Goal: Information Seeking & Learning: Learn about a topic

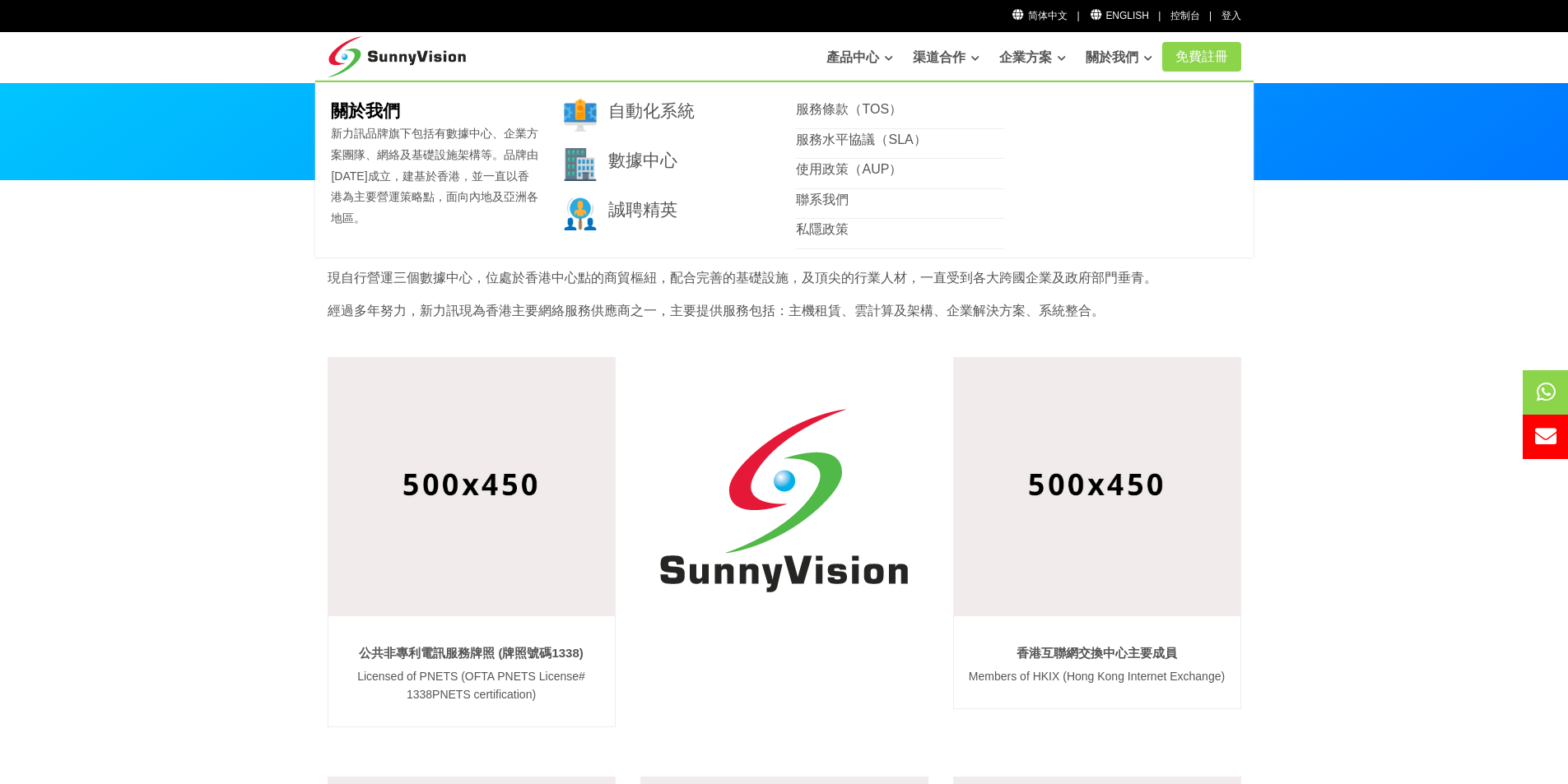
click at [1140, 63] on link "關於我們" at bounding box center [1120, 58] width 66 height 33
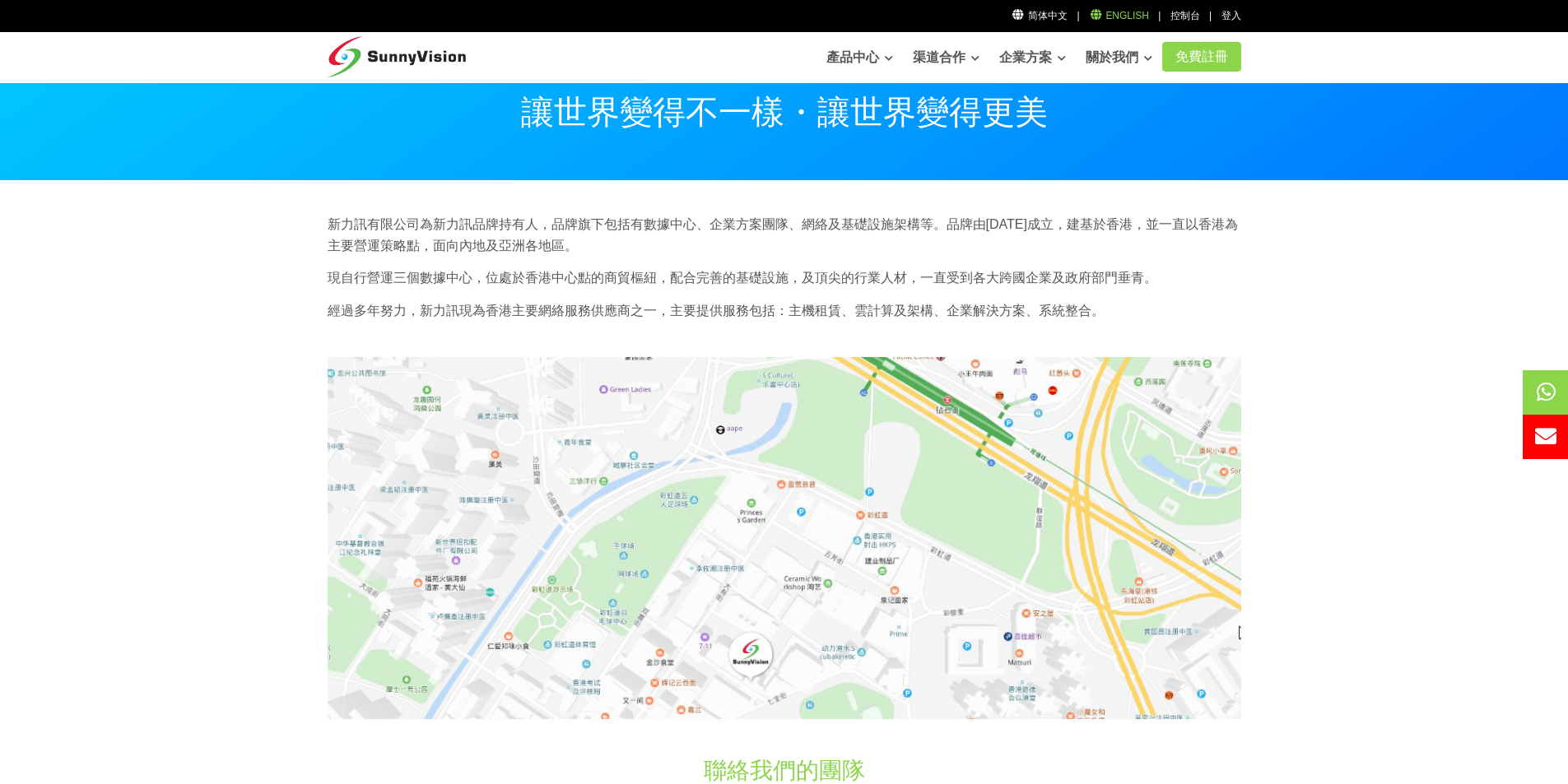
click at [1104, 18] on icon at bounding box center [1096, 15] width 15 height 12
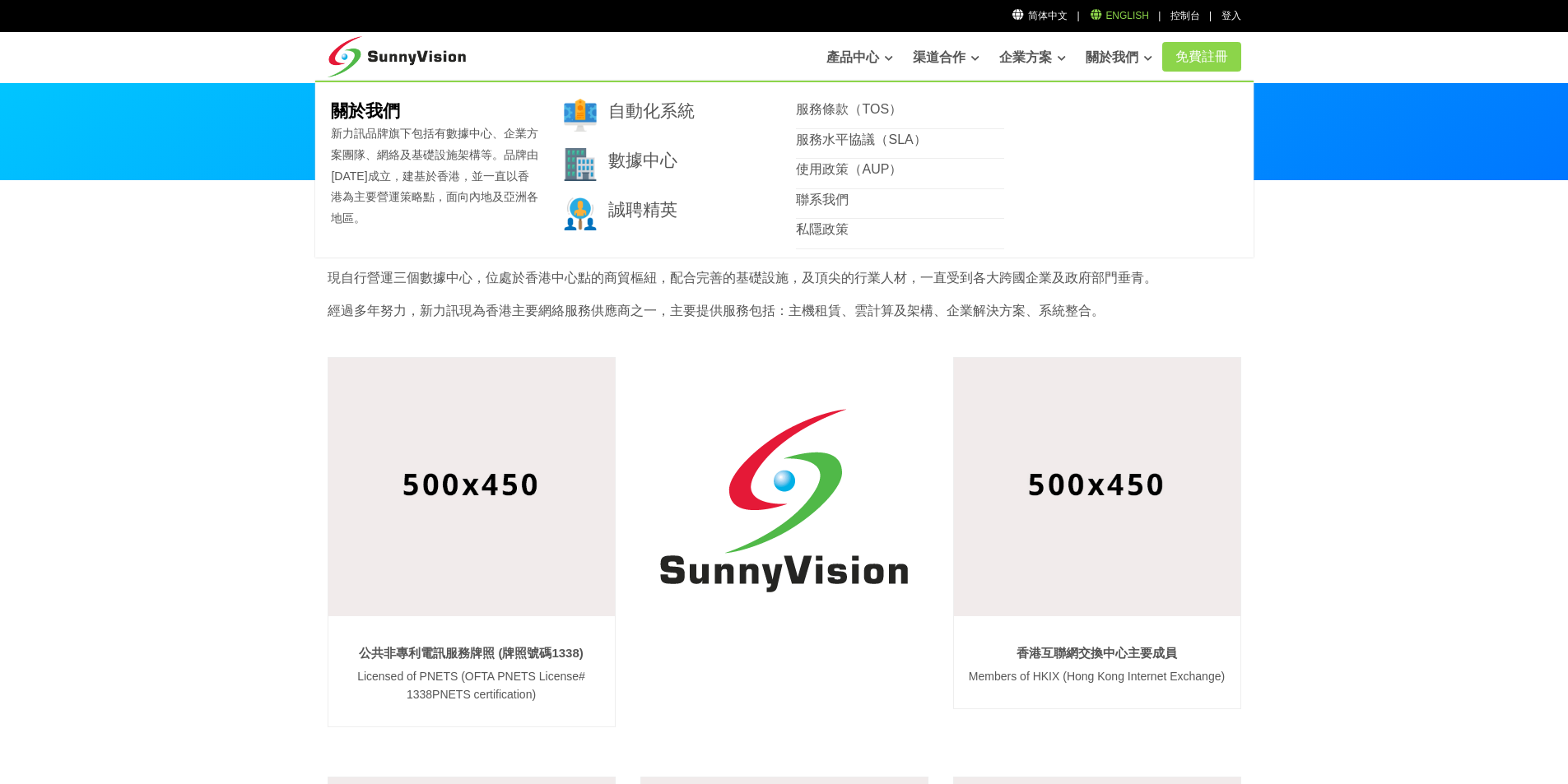
click at [1137, 17] on link "English" at bounding box center [1120, 16] width 61 height 12
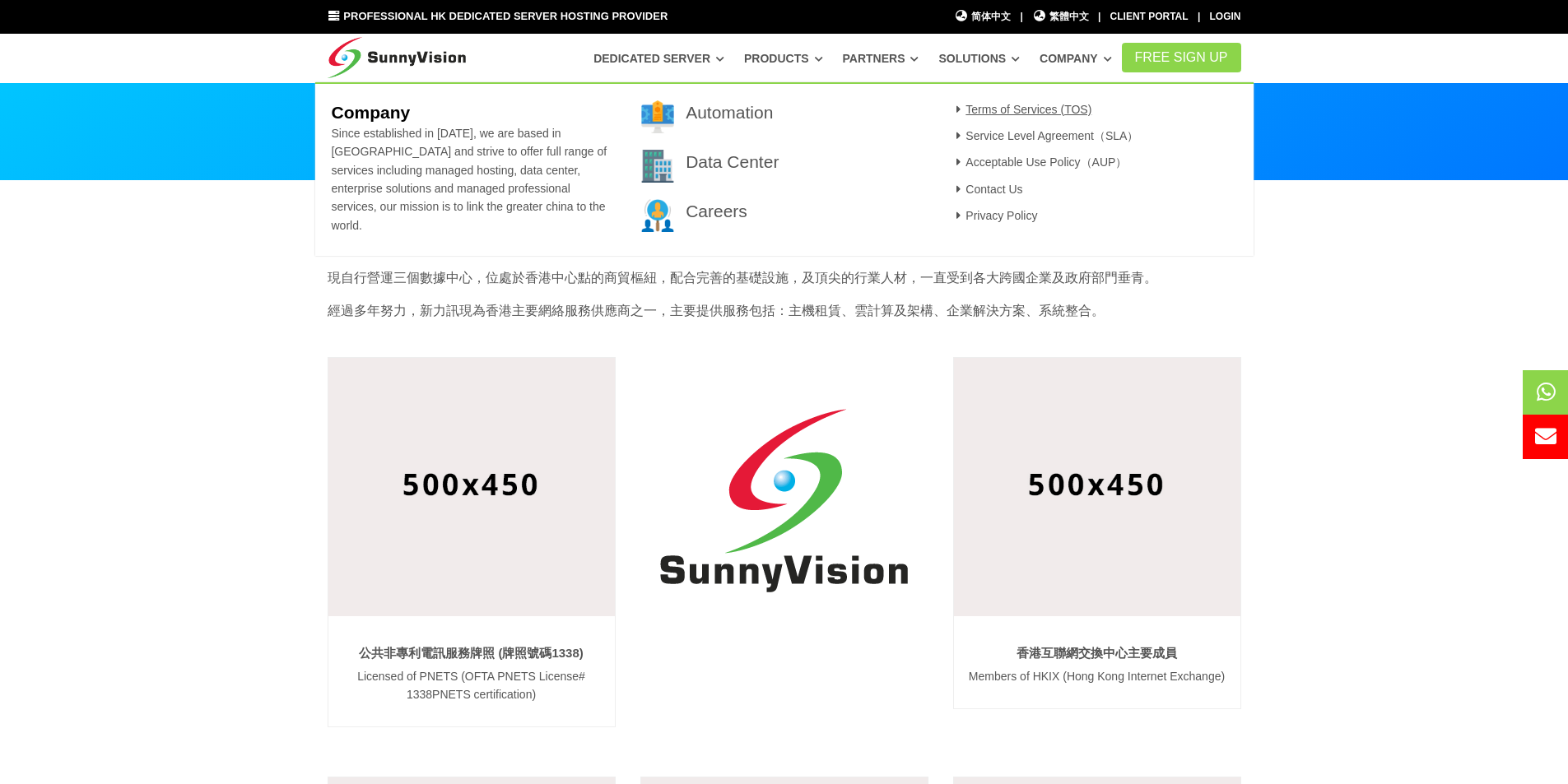
click at [1027, 113] on link "Terms of Services (TOS)" at bounding box center [1022, 108] width 141 height 13
click at [1107, 138] on link "Service Level Agreement（SLA）" at bounding box center [1045, 135] width 188 height 13
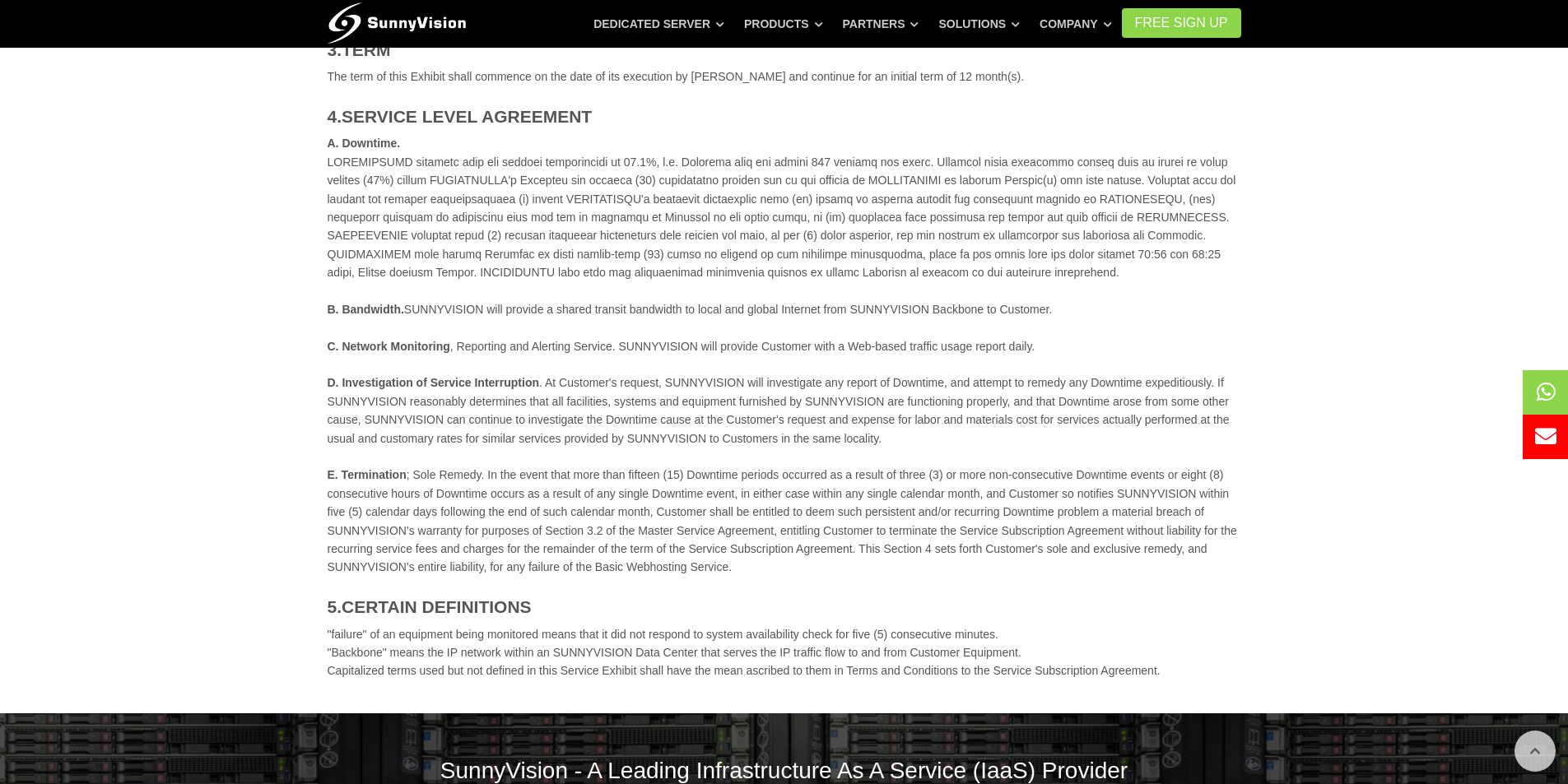
scroll to position [576, 0]
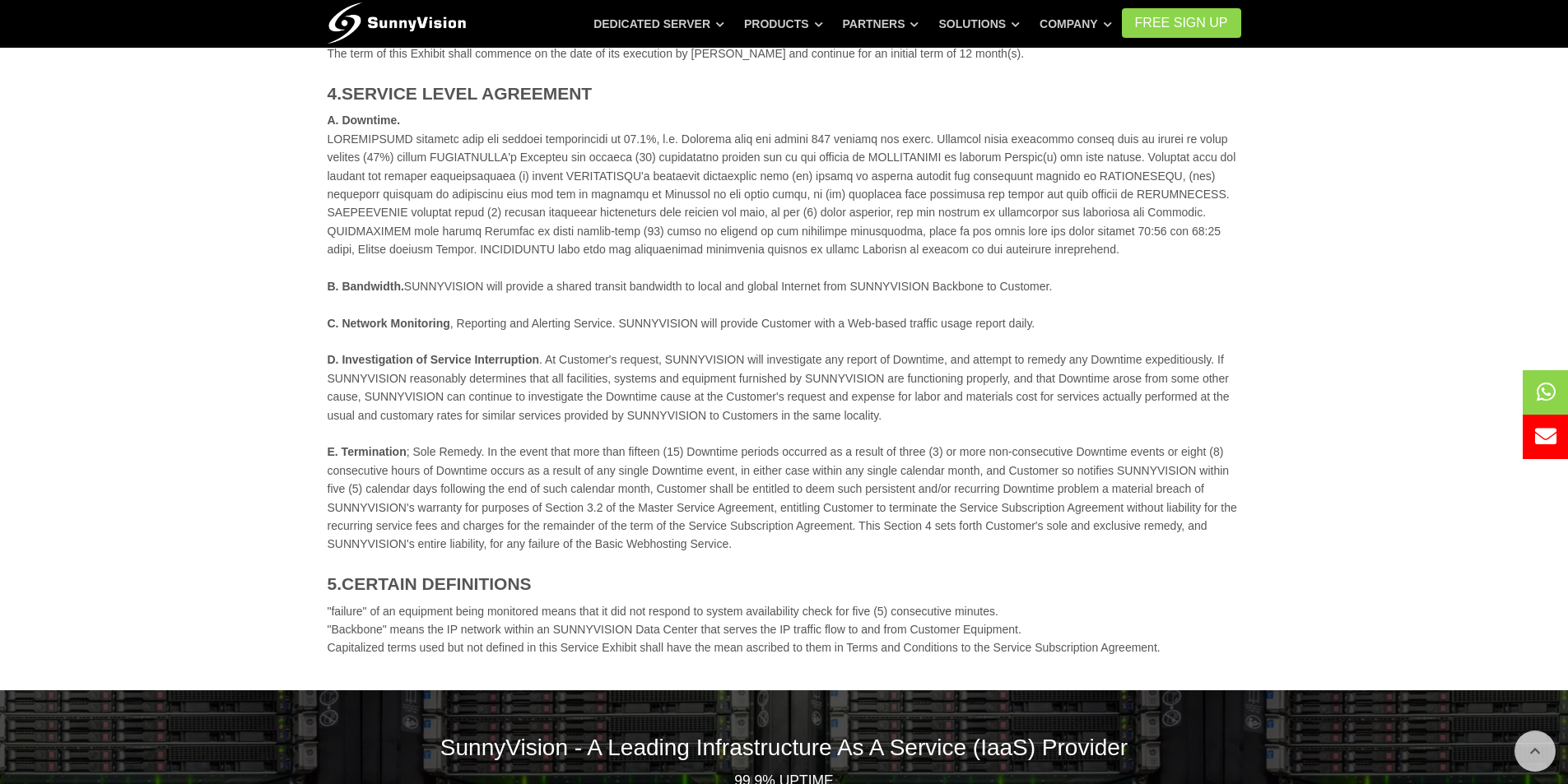
click at [1403, 154] on section "BASIC HOSTING SERVICE EXHIBIT 1.SERVICE SUNNYVISION will provide to Customer a …" at bounding box center [784, 147] width 1568 height 1086
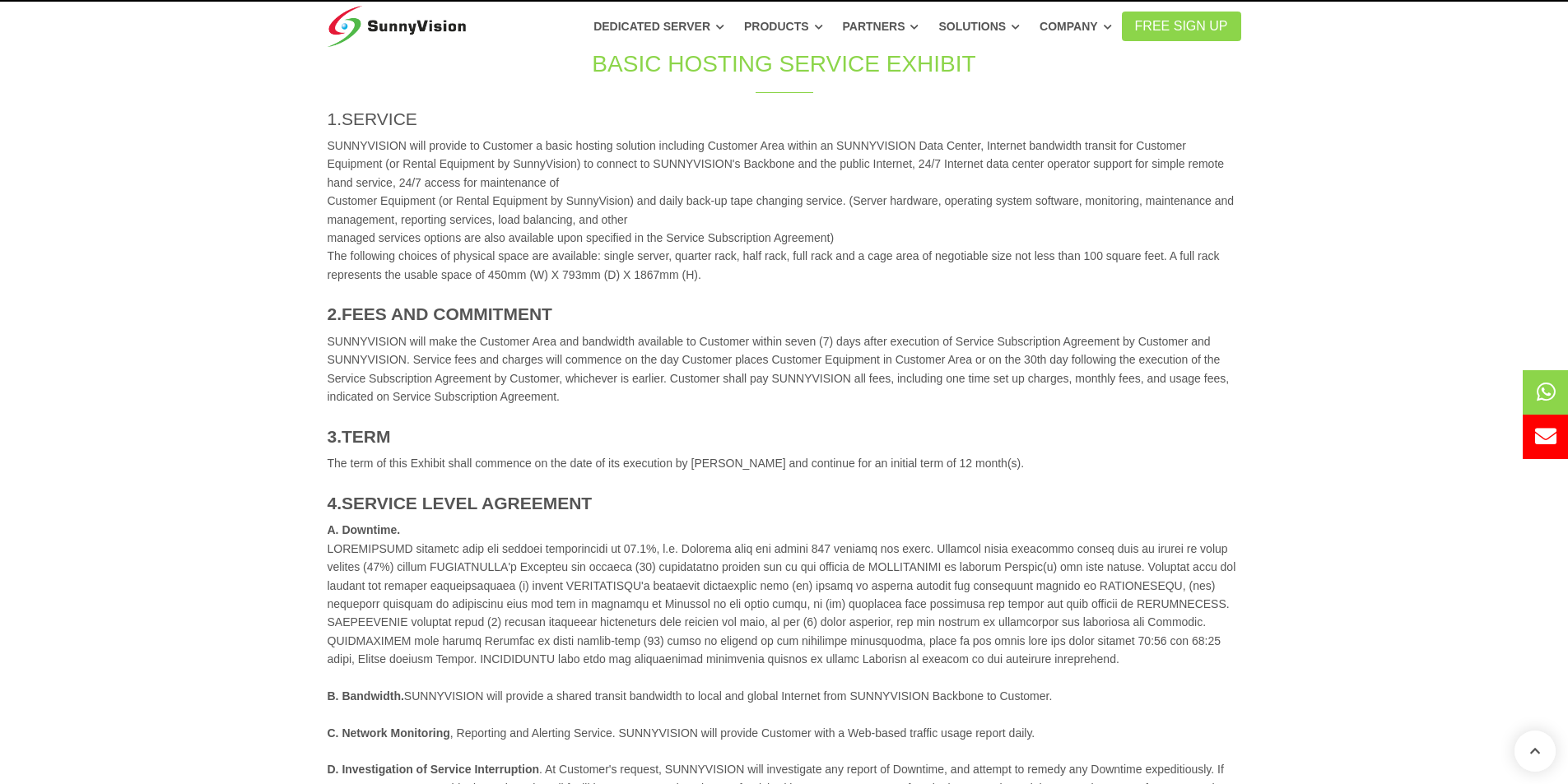
scroll to position [0, 0]
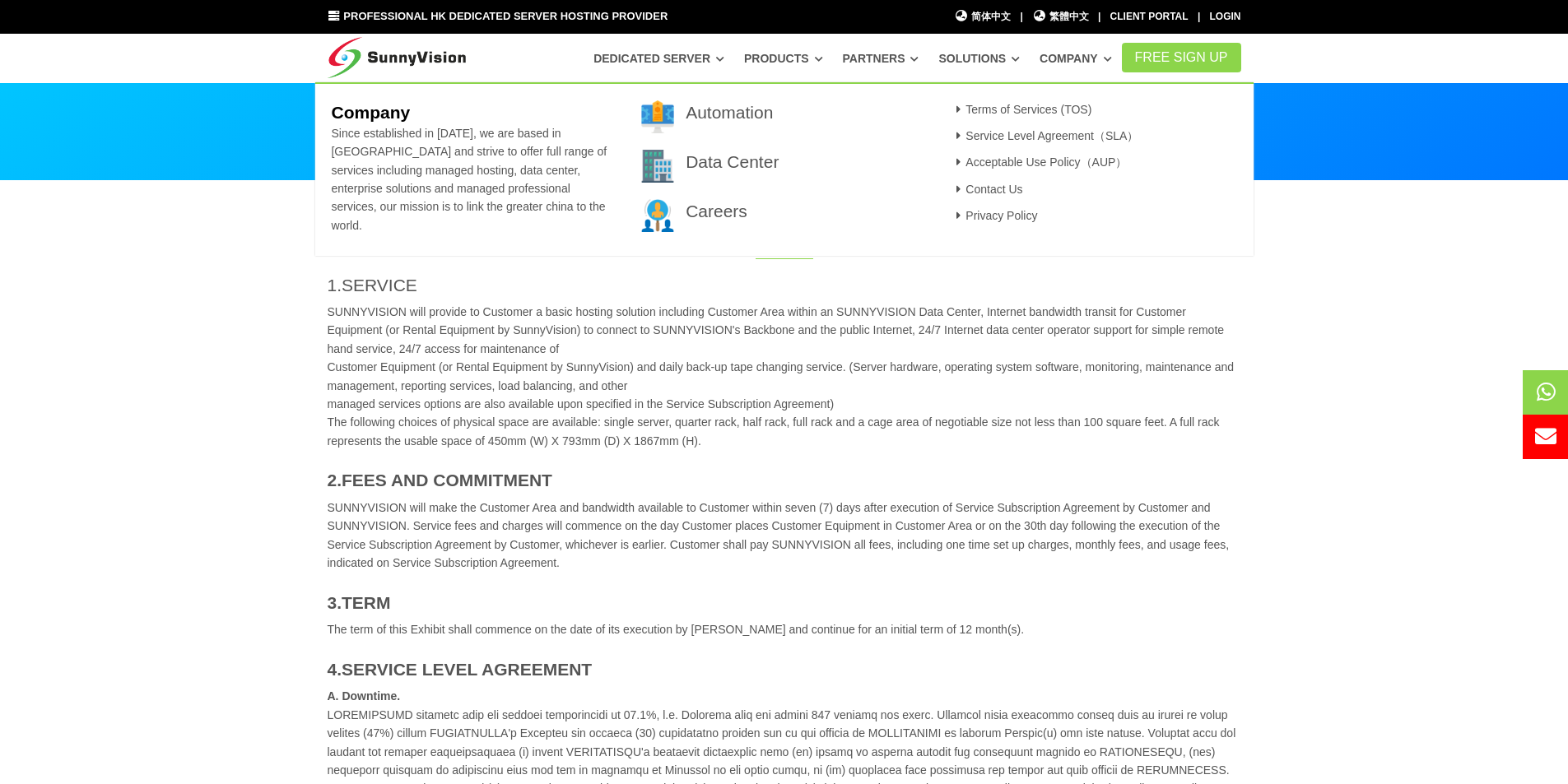
click at [476, 185] on span "Since established in [DATE], we are based in [GEOGRAPHIC_DATA] and strive to of…" at bounding box center [469, 180] width 275 height 105
click at [749, 114] on link "Automation" at bounding box center [729, 111] width 87 height 19
